Goal: Task Accomplishment & Management: Manage account settings

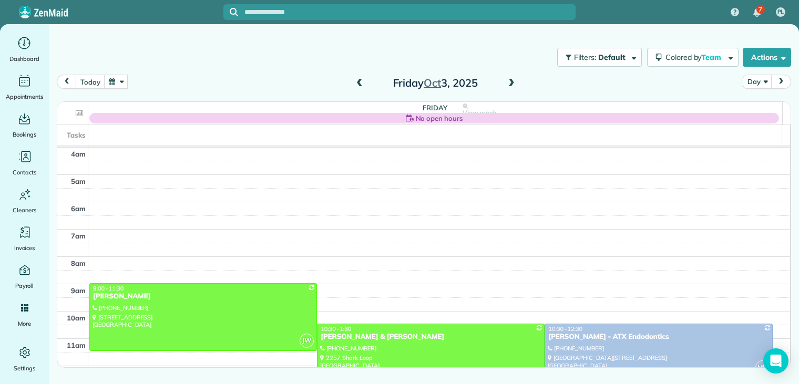
scroll to position [82, 0]
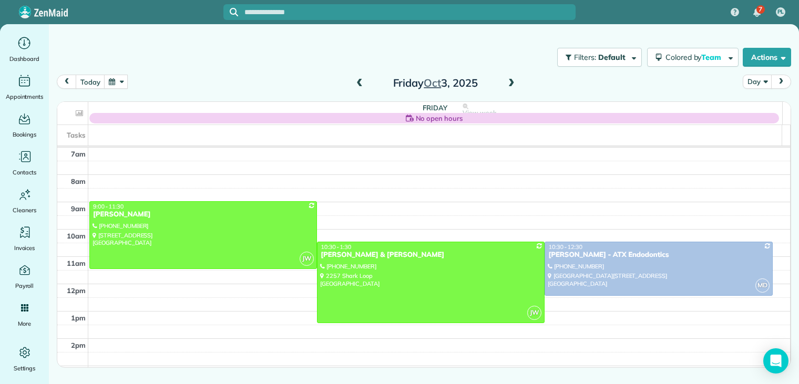
click at [513, 81] on span at bounding box center [512, 83] width 12 height 9
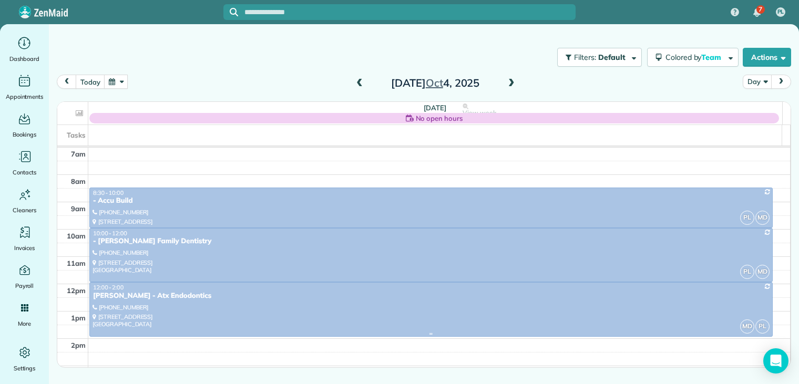
click at [145, 295] on div "[PERSON_NAME] - Atx Endodontics" at bounding box center [431, 296] width 677 height 9
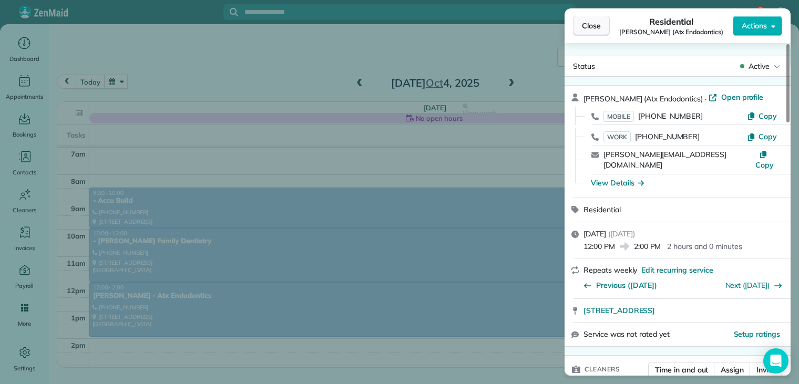
click at [596, 29] on span "Close" at bounding box center [591, 25] width 19 height 11
click at [596, 29] on div at bounding box center [399, 192] width 799 height 384
